Goal: Register for event/course

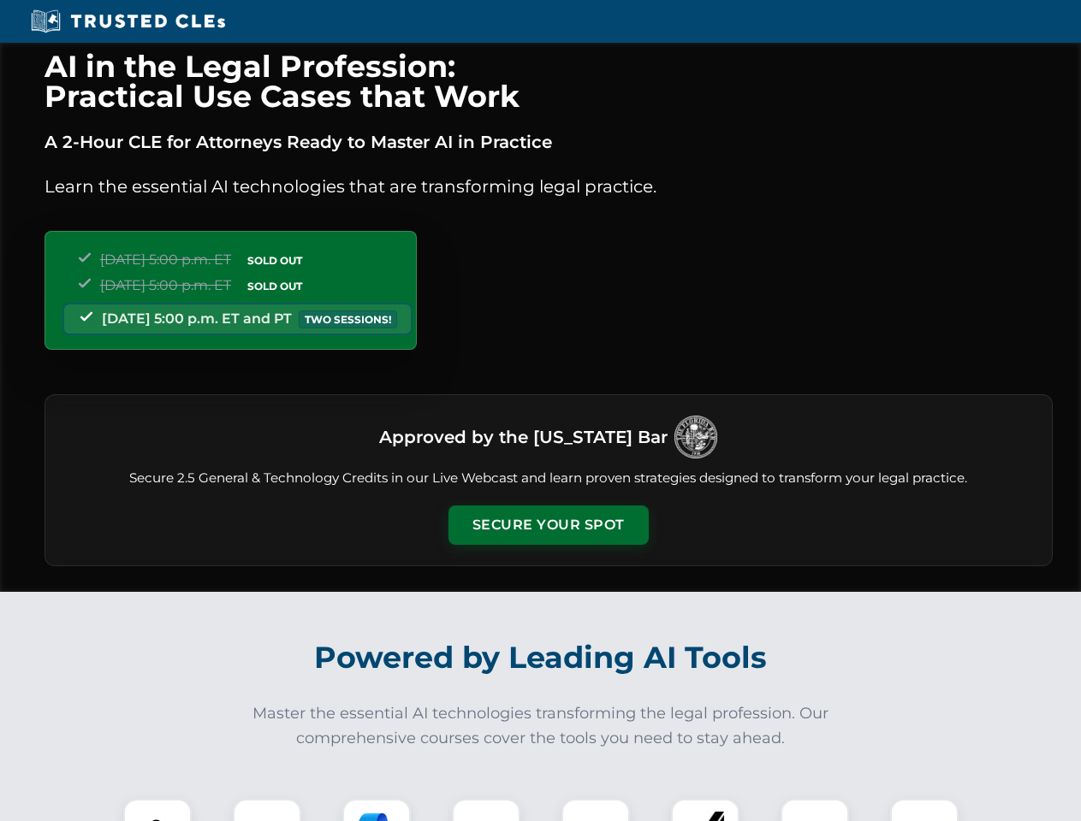
click at [548, 525] on button "Secure Your Spot" at bounding box center [548, 525] width 200 height 39
click at [157, 810] on img at bounding box center [158, 834] width 50 height 50
